Goal: Transaction & Acquisition: Purchase product/service

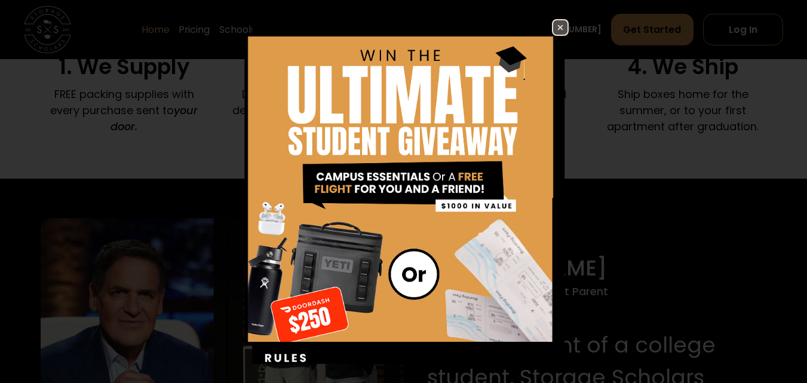
scroll to position [1021, 0]
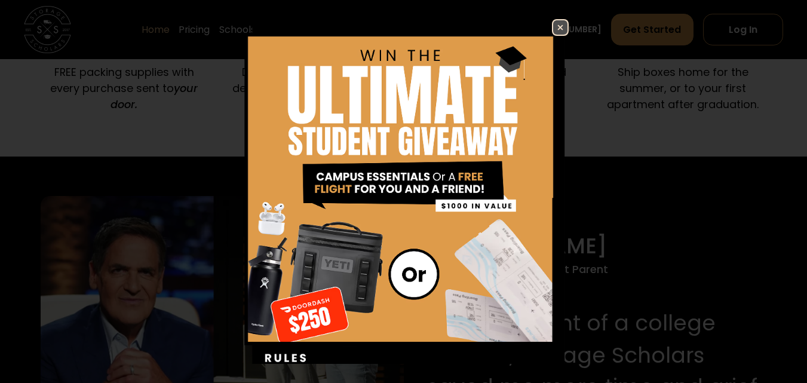
click at [553, 29] on img at bounding box center [560, 27] width 14 height 14
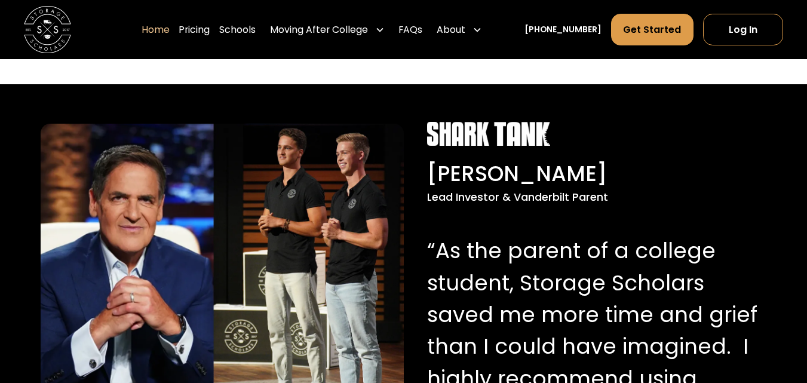
scroll to position [1079, 0]
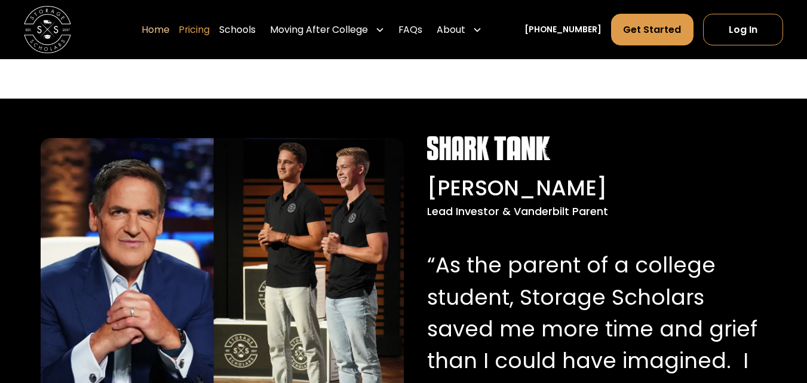
click at [210, 31] on link "Pricing" at bounding box center [194, 29] width 31 height 33
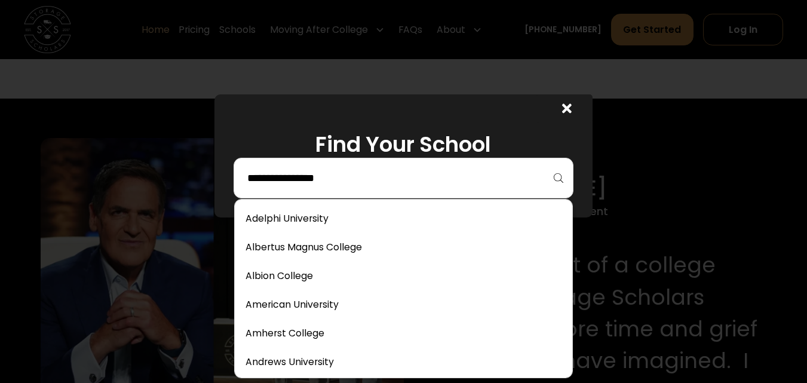
scroll to position [745, 0]
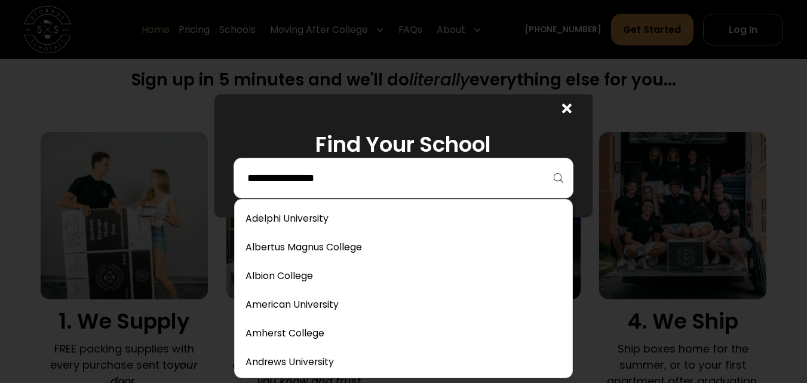
click at [349, 175] on input "search" at bounding box center [403, 178] width 315 height 20
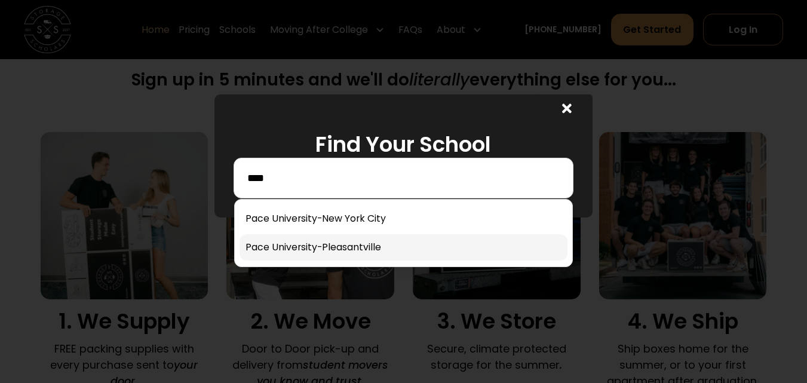
type input "****"
click at [283, 248] on link at bounding box center [404, 247] width 328 height 26
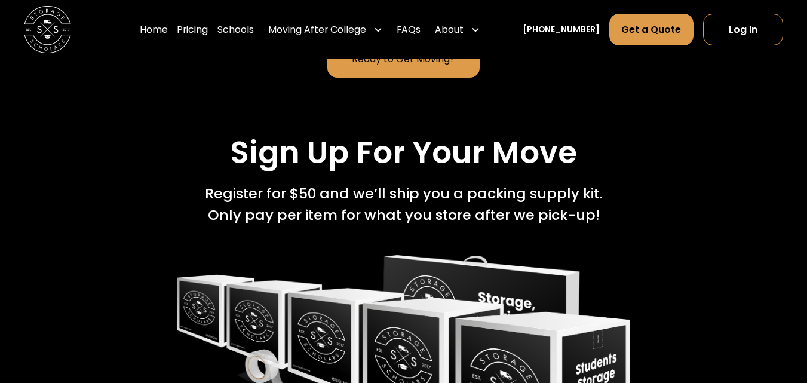
scroll to position [864, 0]
